Goal: Find specific page/section: Find specific page/section

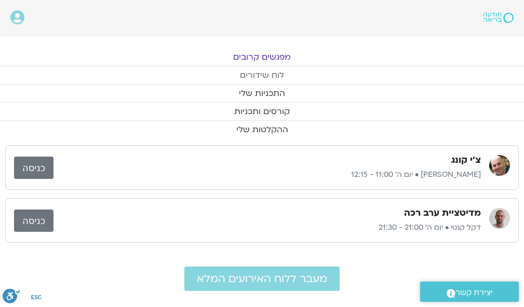
click at [253, 78] on link "לוח שידורים" at bounding box center [262, 75] width 524 height 18
click at [259, 74] on link "לוח שידורים" at bounding box center [262, 75] width 524 height 18
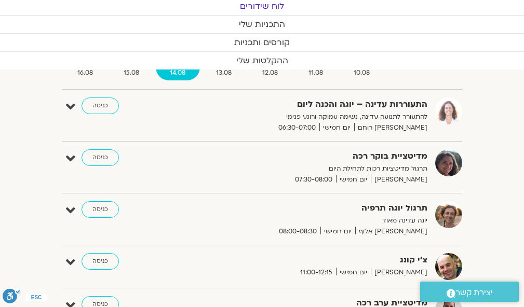
scroll to position [118, 0]
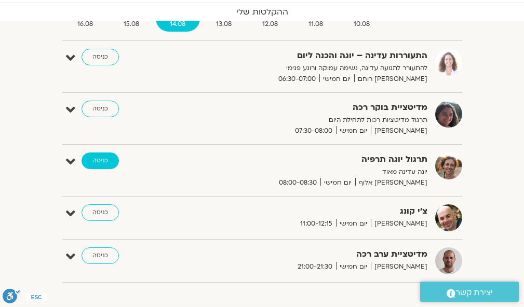
click at [102, 156] on link "כניסה" at bounding box center [100, 161] width 37 height 17
